Goal: Task Accomplishment & Management: Use online tool/utility

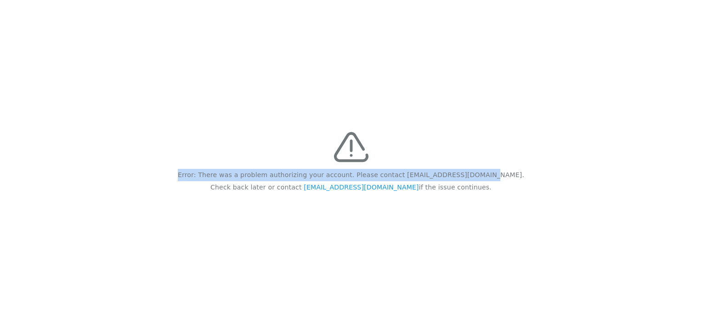
drag, startPoint x: 550, startPoint y: 201, endPoint x: 170, endPoint y: 121, distance: 388.0
click at [170, 121] on div "Error: There was a problem authorizing your account. Please contact feedback@re…" at bounding box center [351, 161] width 702 height 323
drag, startPoint x: 170, startPoint y: 121, endPoint x: 174, endPoint y: 115, distance: 7.3
click at [174, 118] on div "Error: There was a problem authorizing your account. Please contact feedback@re…" at bounding box center [351, 161] width 702 height 323
click at [491, 213] on div "Error: There was a problem authorizing your account. Please contact [EMAIL_ADDR…" at bounding box center [351, 161] width 702 height 323
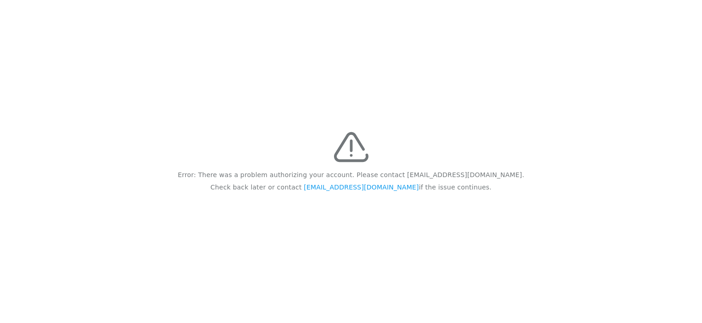
click at [457, 211] on div "Error: There was a problem authorizing your account. Please contact feedback@re…" at bounding box center [351, 161] width 702 height 323
click at [486, 231] on div "Error: There was a problem authorizing your account. Please contact feedback@re…" at bounding box center [351, 161] width 702 height 323
click at [357, 190] on link "feedback@recidiviz.org" at bounding box center [361, 187] width 115 height 7
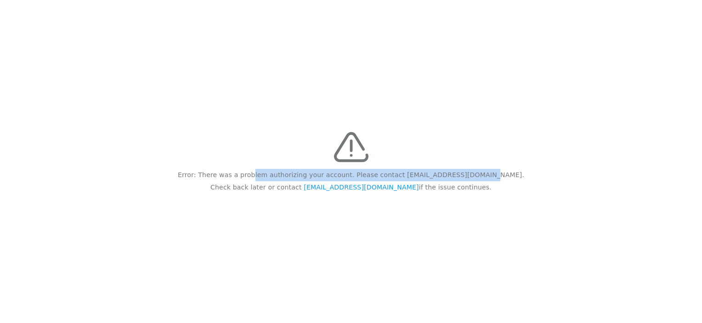
drag, startPoint x: 504, startPoint y: 208, endPoint x: 282, endPoint y: 129, distance: 235.7
click at [282, 129] on div "Error: There was a problem authorizing your account. Please contact [EMAIL_ADDR…" at bounding box center [351, 161] width 702 height 323
drag, startPoint x: 282, startPoint y: 129, endPoint x: 492, endPoint y: 96, distance: 212.9
click at [492, 96] on div "Error: There was a problem authorizing your account. Please contact [EMAIL_ADDR…" at bounding box center [351, 161] width 702 height 323
click at [523, 150] on div "Error: There was a problem authorizing your account. Please contact feedback@re…" at bounding box center [351, 161] width 702 height 323
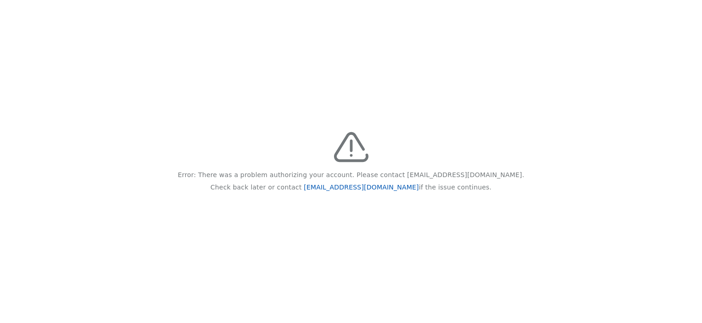
click at [363, 186] on link "feedback@recidiviz.org" at bounding box center [361, 187] width 115 height 7
drag, startPoint x: 489, startPoint y: 179, endPoint x: 429, endPoint y: 171, distance: 60.7
click at [429, 171] on div "Error: There was a problem authorizing your account. Please contact [EMAIL_ADDR…" at bounding box center [351, 161] width 702 height 323
drag, startPoint x: 429, startPoint y: 171, endPoint x: 471, endPoint y: 219, distance: 64.2
click at [471, 219] on div "Error: There was a problem authorizing your account. Please contact [EMAIL_ADDR…" at bounding box center [351, 161] width 702 height 323
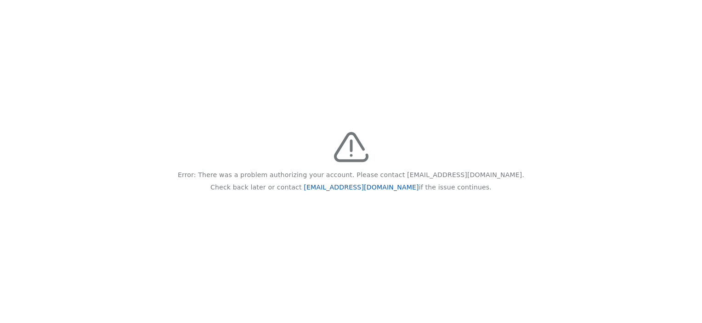
click at [370, 189] on link "feedback@recidiviz.org" at bounding box center [361, 187] width 115 height 7
click at [596, 104] on div "Error: There was a problem authorizing your account. Please contact feedback@re…" at bounding box center [351, 161] width 702 height 323
click at [386, 84] on div "Error: There was a problem authorizing your account. Please contact feedback@re…" at bounding box center [351, 161] width 702 height 323
